Goal: Task Accomplishment & Management: Use online tool/utility

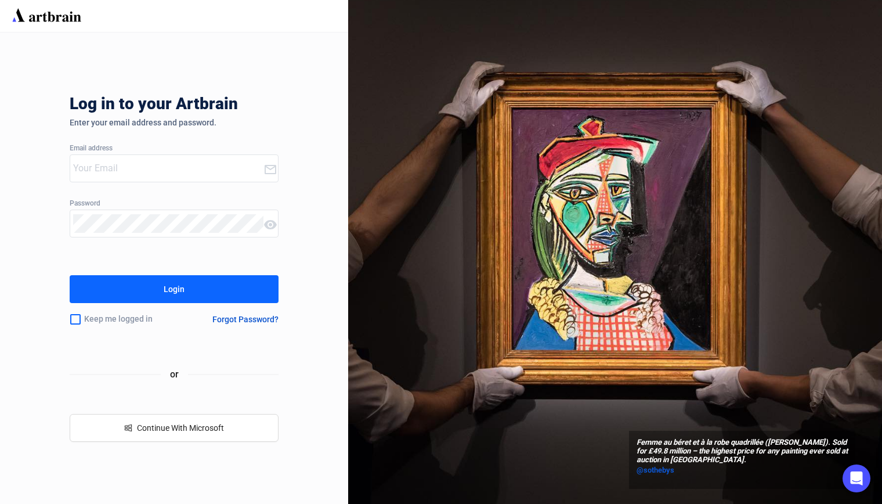
type input "[PERSON_NAME][EMAIL_ADDRESS][DOMAIN_NAME]"
click at [175, 290] on div "Login" at bounding box center [174, 289] width 21 height 19
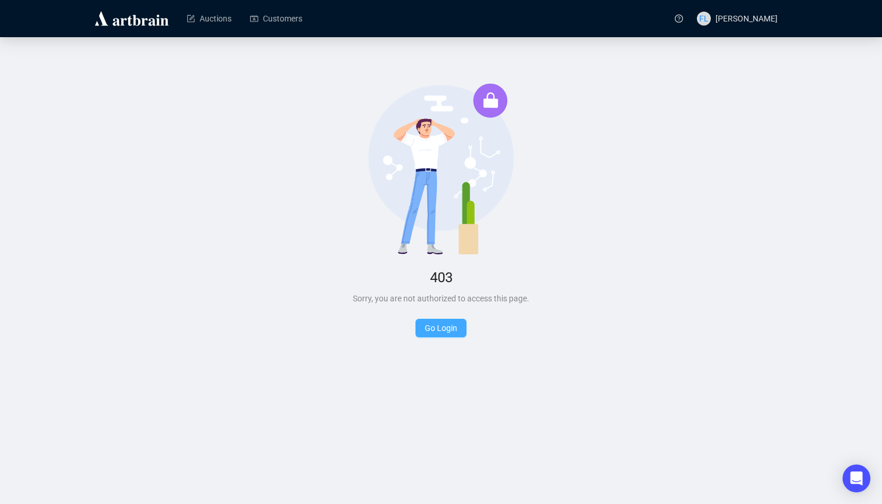
click at [435, 329] on link "Go Login" at bounding box center [441, 327] width 33 height 9
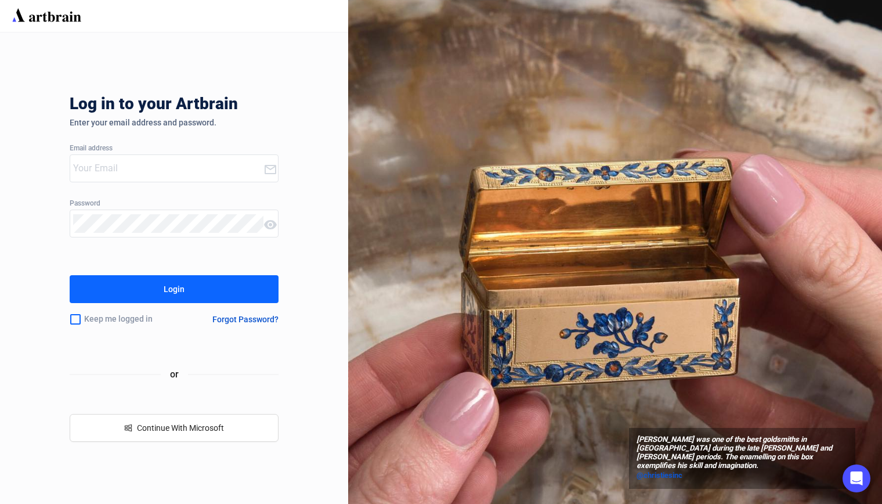
type input "[PERSON_NAME][EMAIL_ADDRESS][DOMAIN_NAME]"
click at [176, 288] on div "Login" at bounding box center [174, 289] width 21 height 19
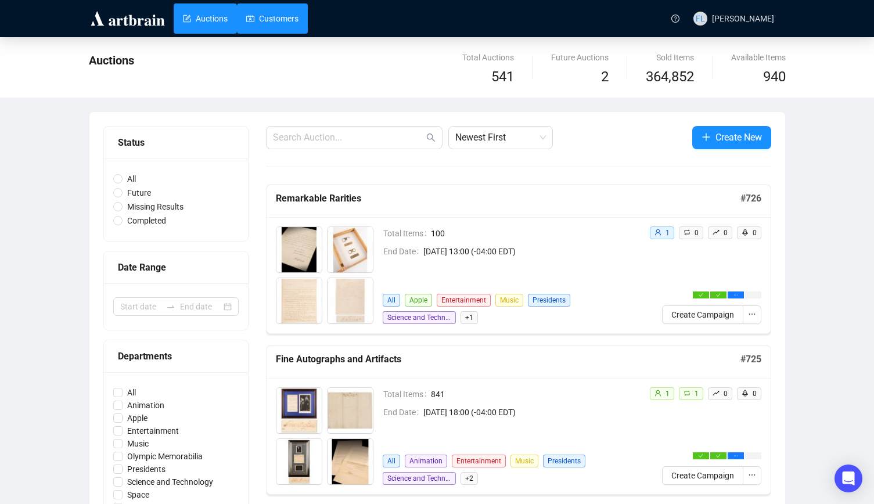
click at [276, 18] on link "Customers" at bounding box center [272, 18] width 52 height 30
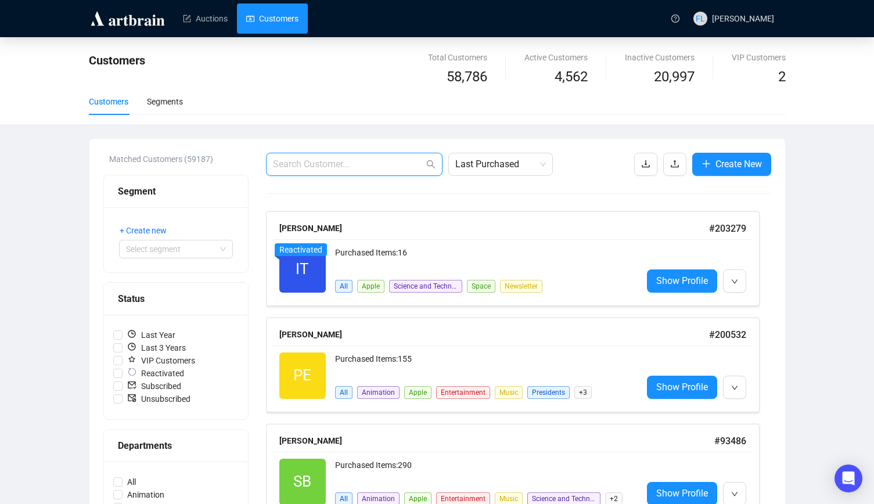
click at [319, 161] on input "text" at bounding box center [348, 164] width 151 height 14
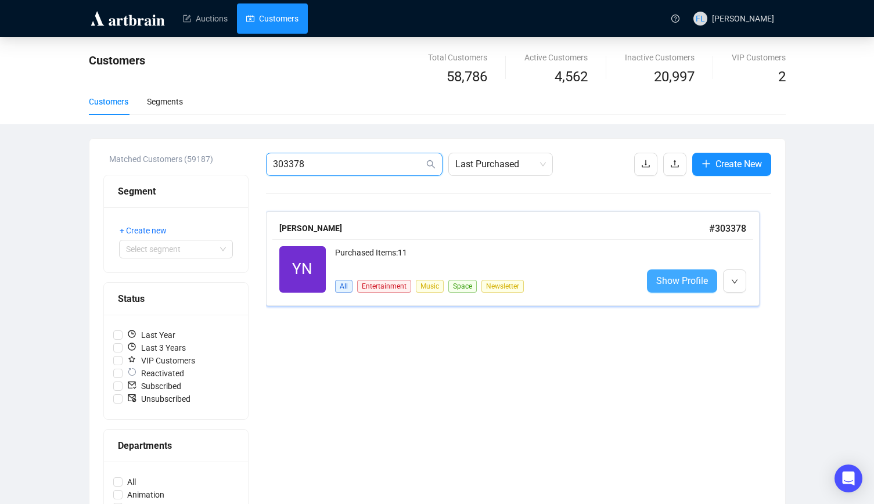
type input "303378"
click at [678, 283] on span "Show Profile" at bounding box center [682, 280] width 52 height 15
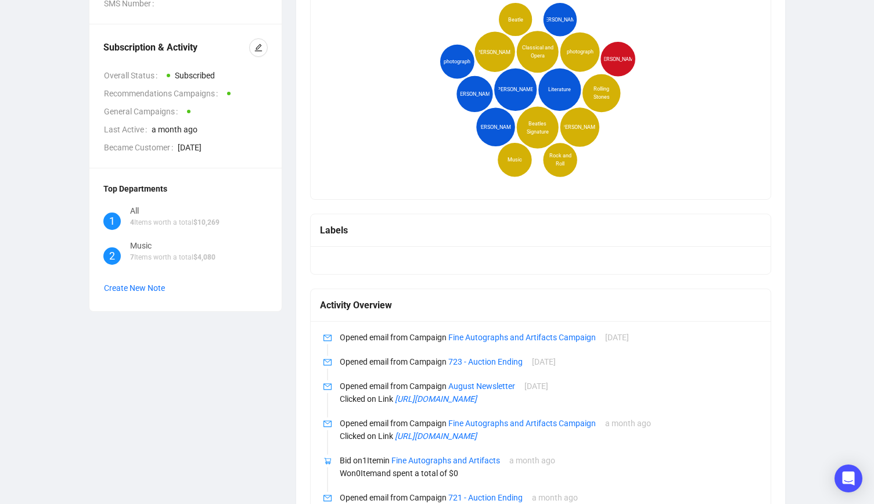
scroll to position [277, 0]
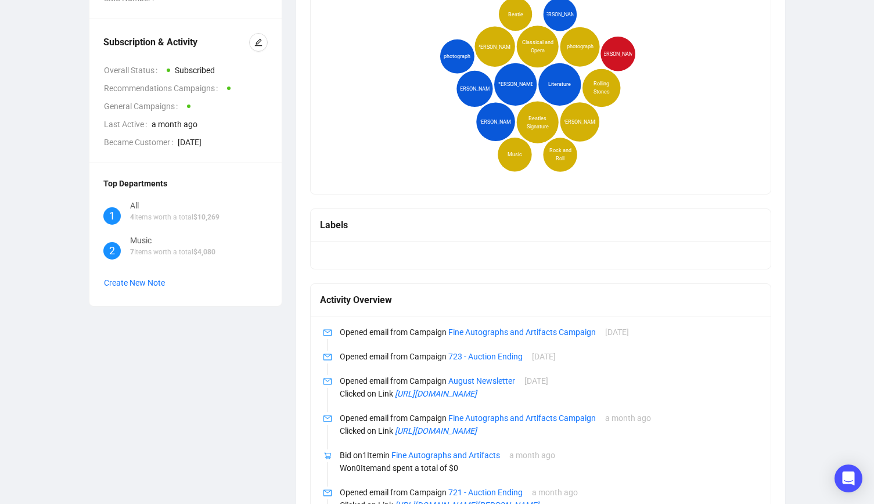
click at [392, 250] on div at bounding box center [541, 255] width 460 height 28
click at [370, 227] on div "Labels" at bounding box center [541, 225] width 442 height 15
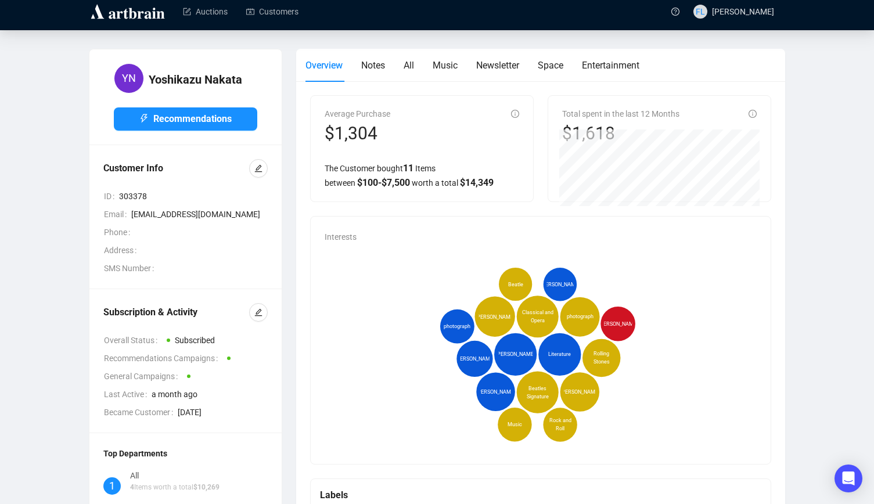
scroll to position [50, 0]
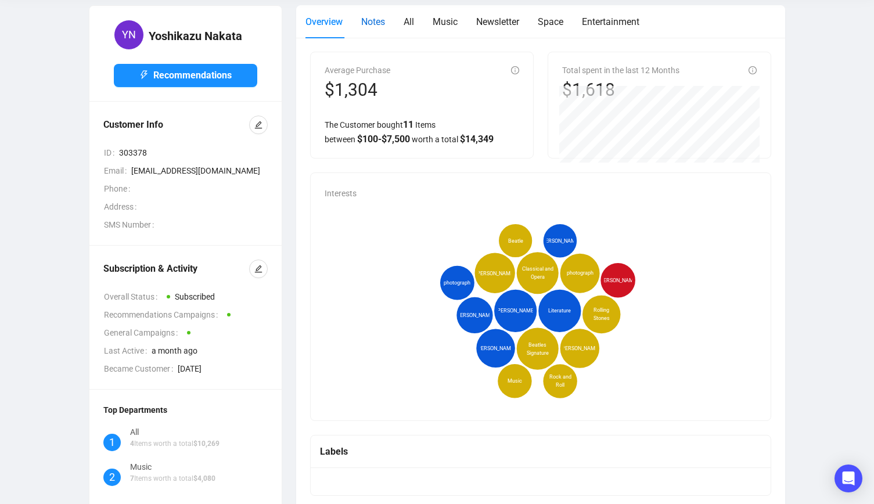
click at [374, 22] on span "Notes" at bounding box center [373, 21] width 24 height 11
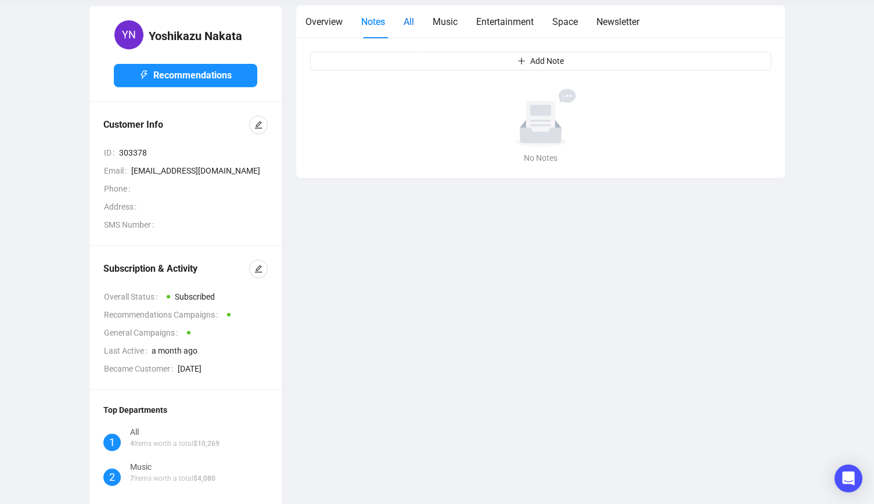
click at [410, 19] on span "All" at bounding box center [408, 21] width 10 height 11
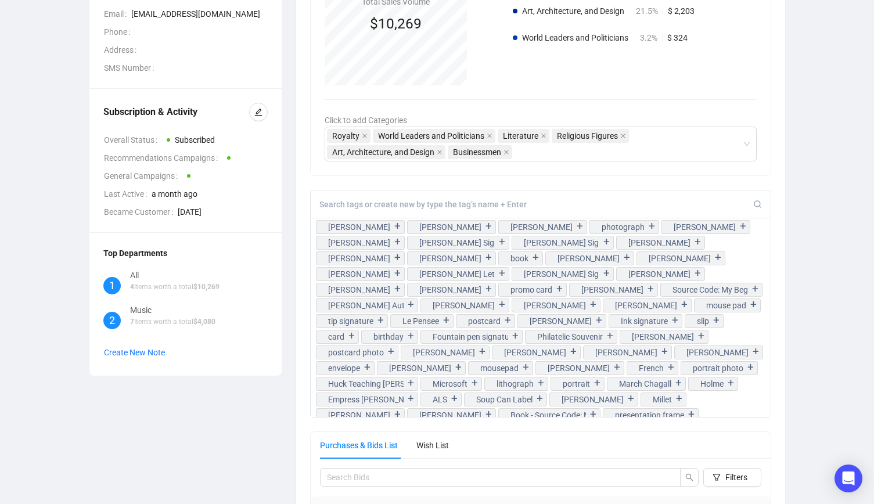
scroll to position [208, 0]
click at [353, 204] on input at bounding box center [536, 204] width 434 height 10
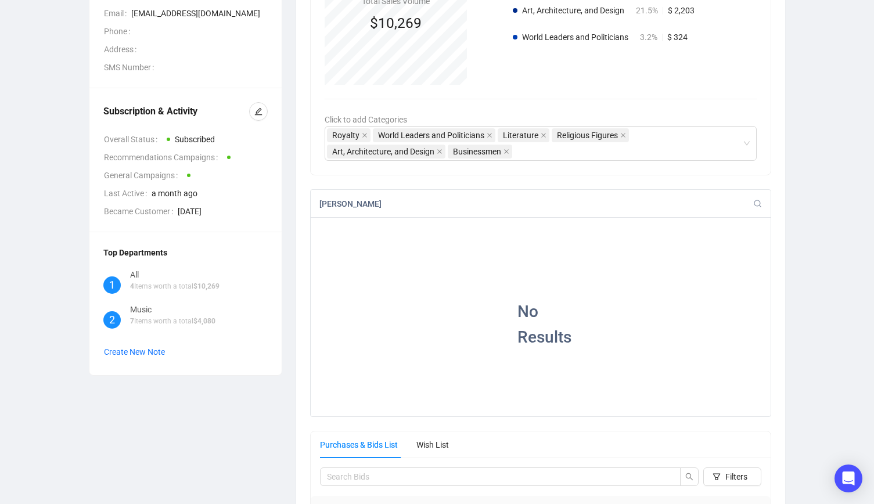
click at [435, 207] on input "[PERSON_NAME]" at bounding box center [536, 204] width 434 height 10
type input "[PERSON_NAME]"
click at [537, 305] on h1 "No Results" at bounding box center [540, 324] width 46 height 51
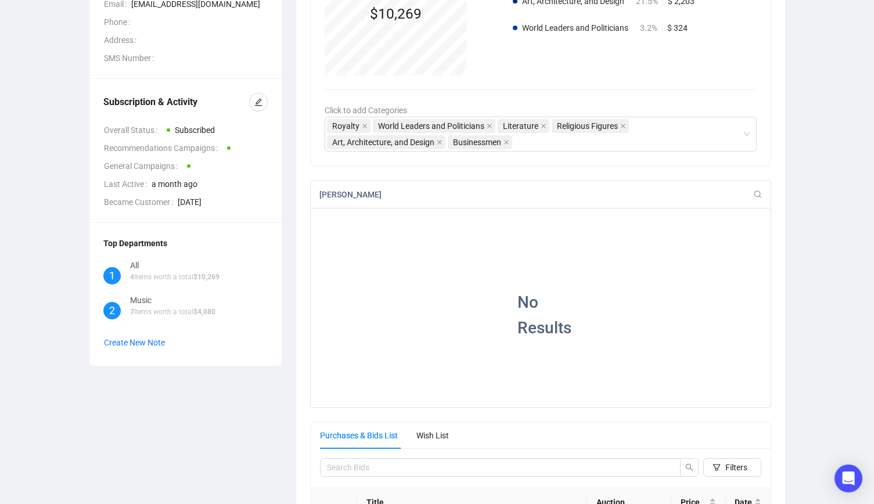
scroll to position [216, 0]
click at [755, 193] on icon at bounding box center [757, 195] width 9 height 9
drag, startPoint x: 423, startPoint y: 200, endPoint x: 299, endPoint y: 197, distance: 124.2
click at [299, 197] on div "Categories Total Sales Volume $10,269 Literature 75.4% $ 7,742 Art, Architectur…" at bounding box center [540, 405] width 489 height 1066
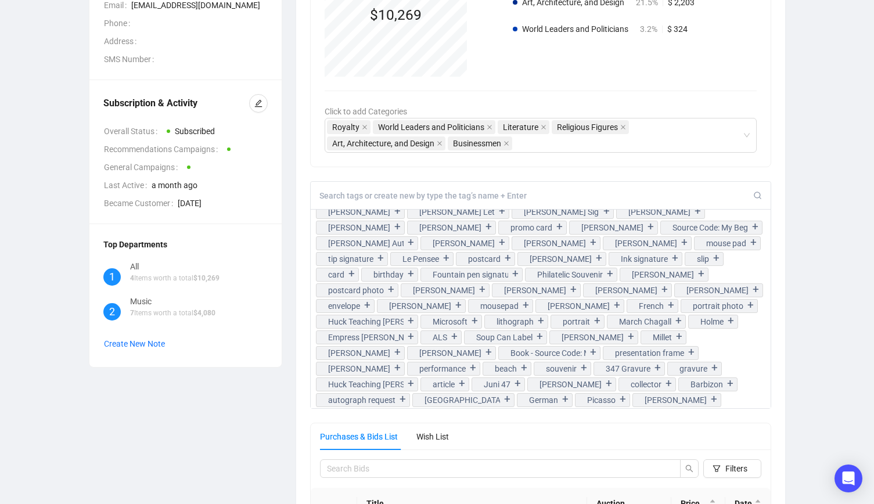
scroll to position [53, 0]
click at [350, 193] on input at bounding box center [536, 195] width 434 height 10
type input "[PERSON_NAME]"
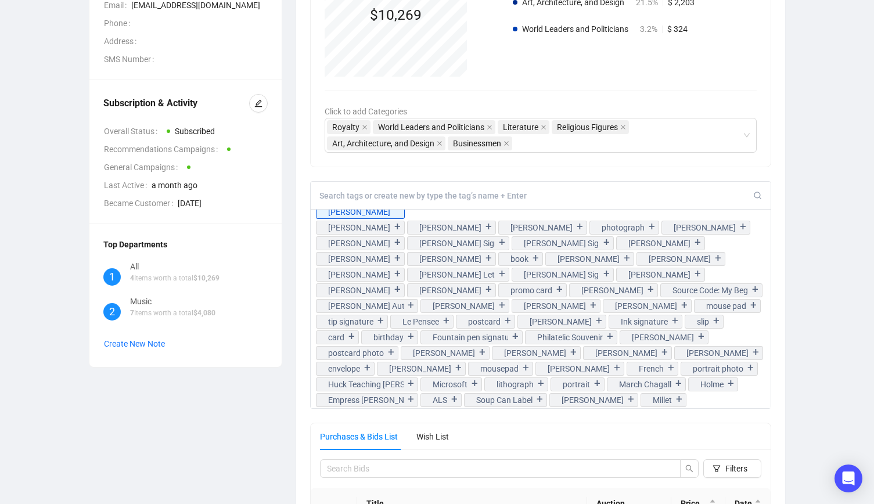
scroll to position [0, 0]
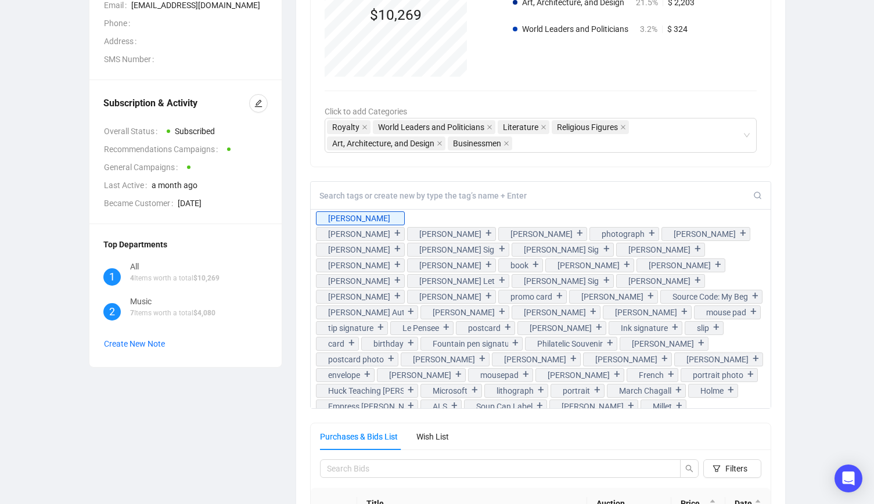
click at [620, 195] on input at bounding box center [536, 195] width 434 height 10
drag, startPoint x: 814, startPoint y: 152, endPoint x: 740, endPoint y: 54, distance: 123.1
click at [814, 152] on div "YN [PERSON_NAME] Recommendations Customer Info ID 303378 Email [EMAIL_ADDRESS][…" at bounding box center [436, 389] width 827 height 1099
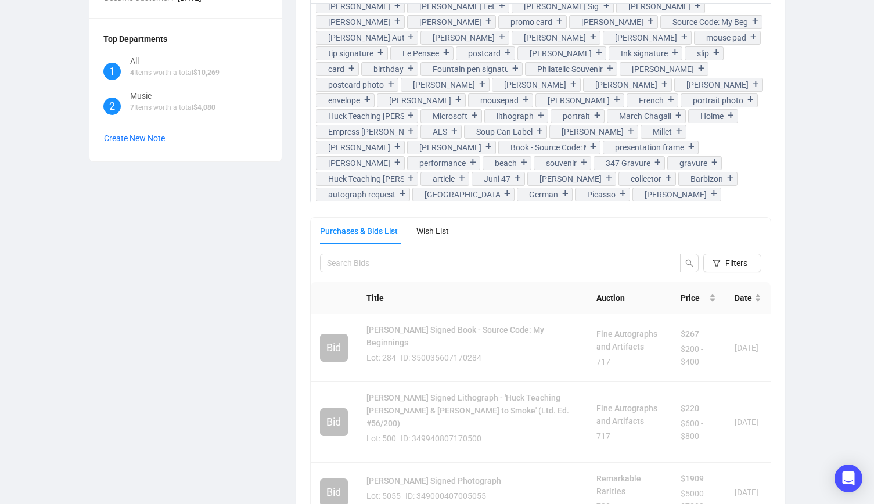
scroll to position [440, 0]
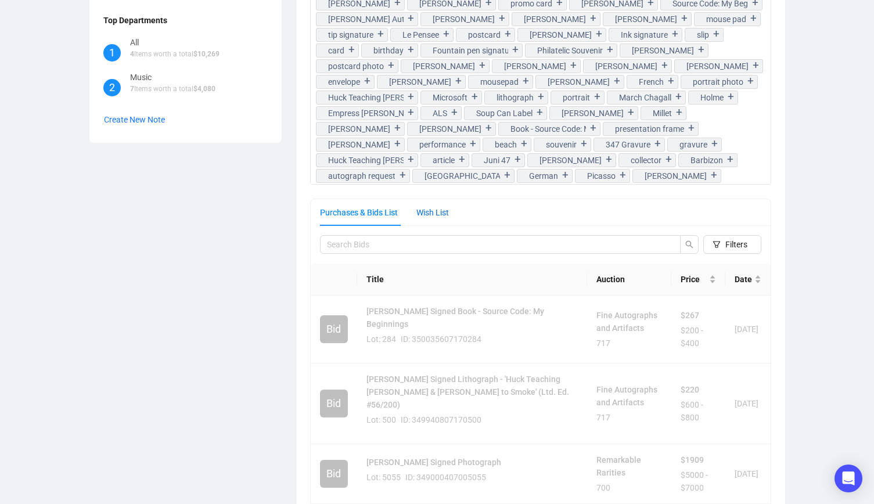
click at [443, 211] on div "Wish List" at bounding box center [432, 212] width 33 height 13
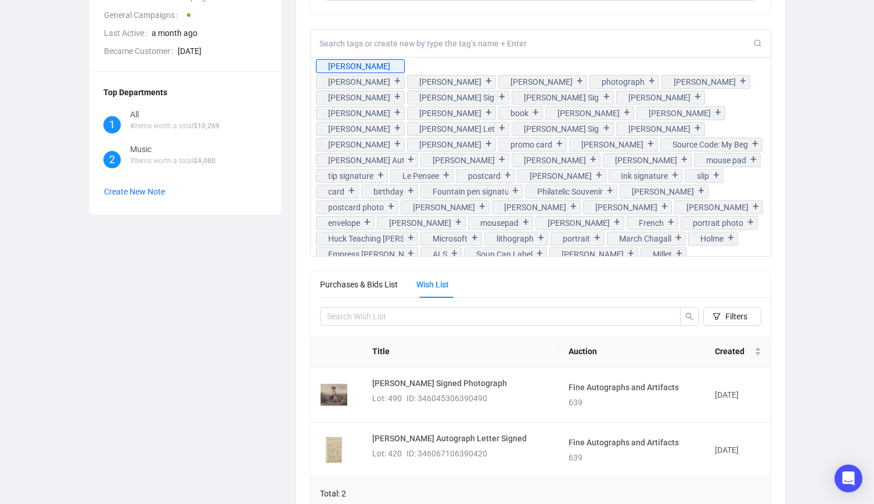
scroll to position [365, 0]
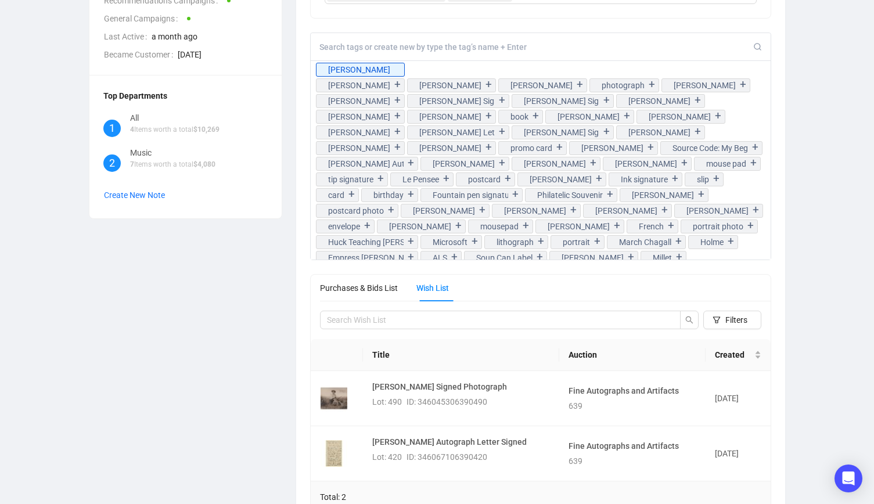
click at [439, 287] on div "Wish List" at bounding box center [432, 288] width 33 height 13
click at [381, 322] on input "search" at bounding box center [496, 319] width 338 height 13
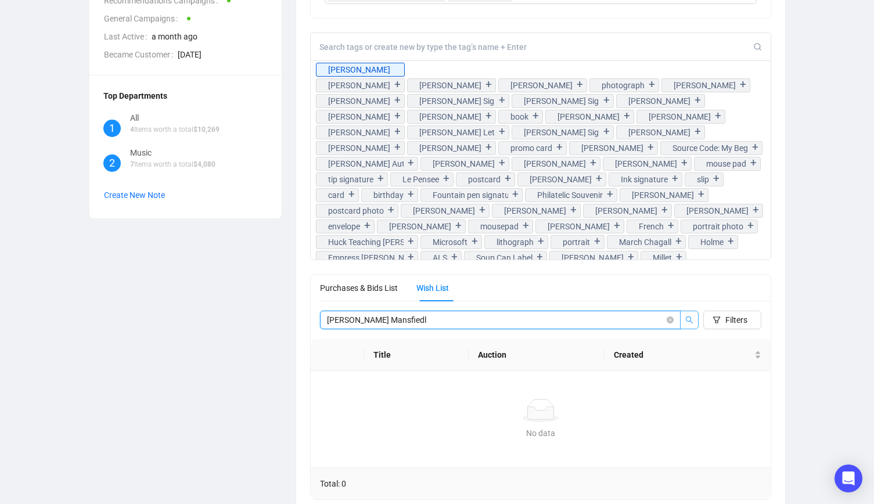
click at [688, 320] on icon "search" at bounding box center [689, 320] width 8 height 8
type input "[PERSON_NAME]"
click at [687, 321] on icon "search" at bounding box center [690, 320] width 8 height 8
drag, startPoint x: 412, startPoint y: 320, endPoint x: 255, endPoint y: 328, distance: 156.3
click at [255, 328] on div "YN [PERSON_NAME] Recommendations Customer Info ID 303378 Email [EMAIL_ADDRESS][…" at bounding box center [437, 102] width 710 height 822
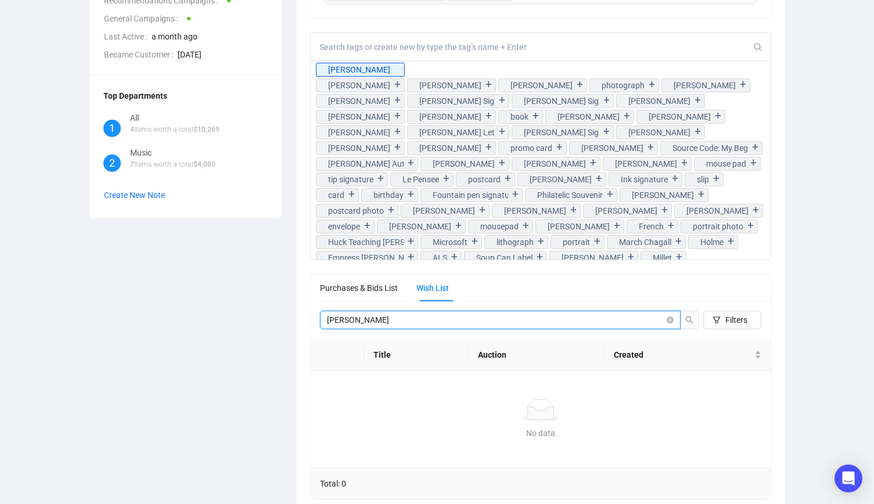
drag, startPoint x: 408, startPoint y: 318, endPoint x: 278, endPoint y: 324, distance: 130.2
click at [278, 324] on div "YN [PERSON_NAME] Recommendations Customer Info ID 303378 Email [EMAIL_ADDRESS][…" at bounding box center [437, 102] width 710 height 822
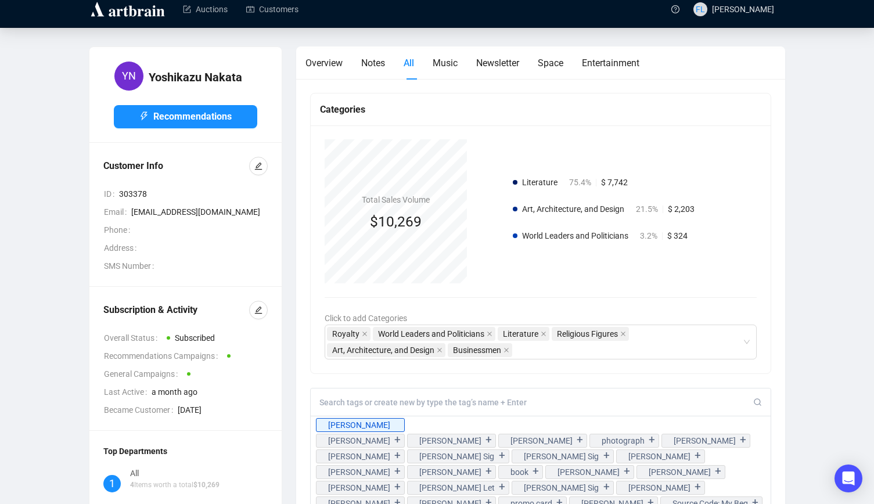
scroll to position [0, 0]
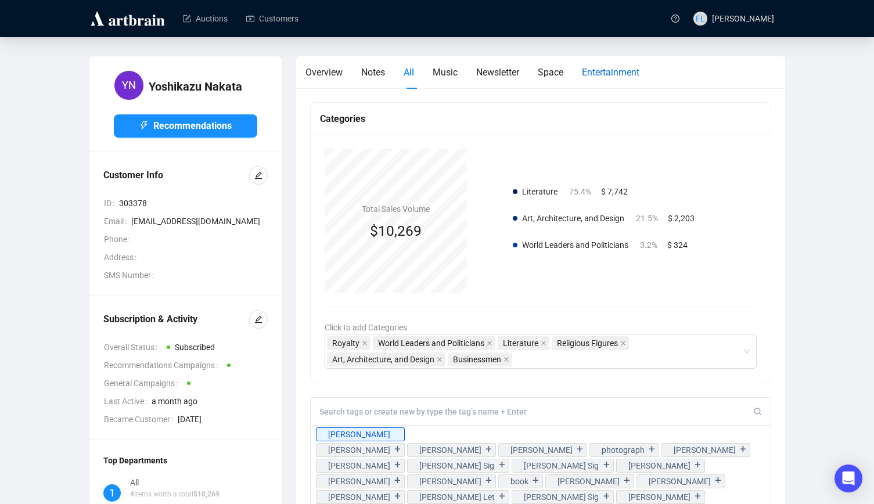
click at [618, 74] on span "Entertainment" at bounding box center [610, 72] width 57 height 11
